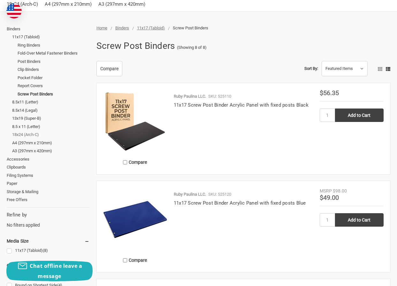
scroll to position [96, 0]
click at [26, 100] on link "8.5x11 (Letter)" at bounding box center [50, 102] width 77 height 8
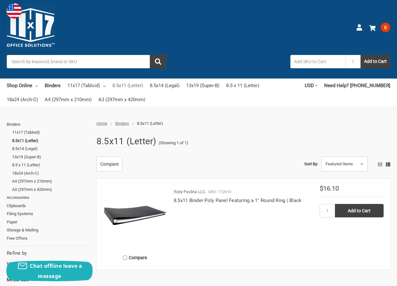
click at [131, 85] on link "8.5x11 (Letter)" at bounding box center [127, 86] width 31 height 14
